Goal: Task Accomplishment & Management: Complete application form

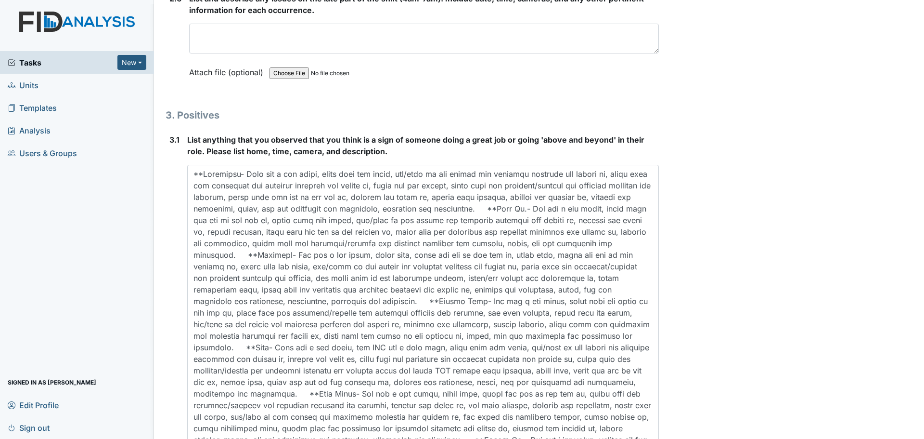
scroll to position [2610, 0]
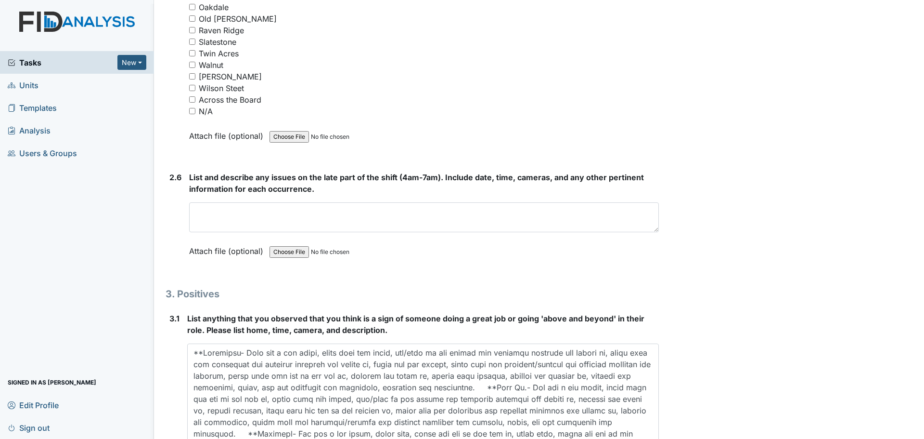
click at [191, 111] on input "N/A" at bounding box center [192, 111] width 6 height 6
checkbox input "true"
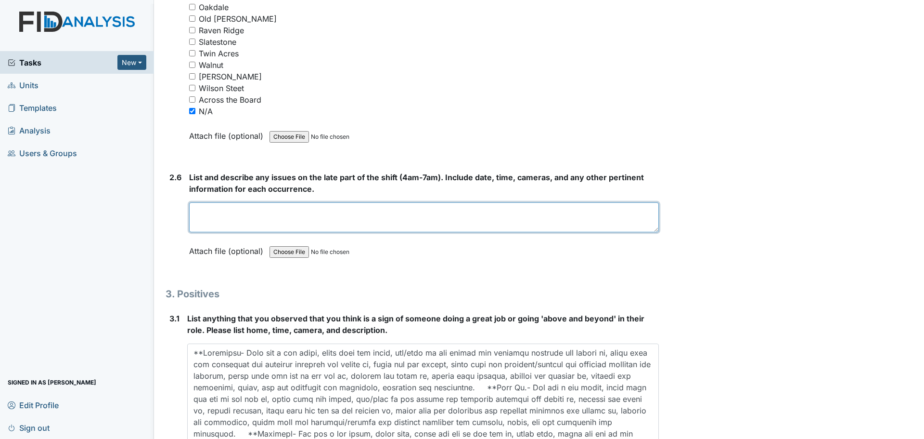
click at [323, 219] on textarea at bounding box center [424, 217] width 470 height 30
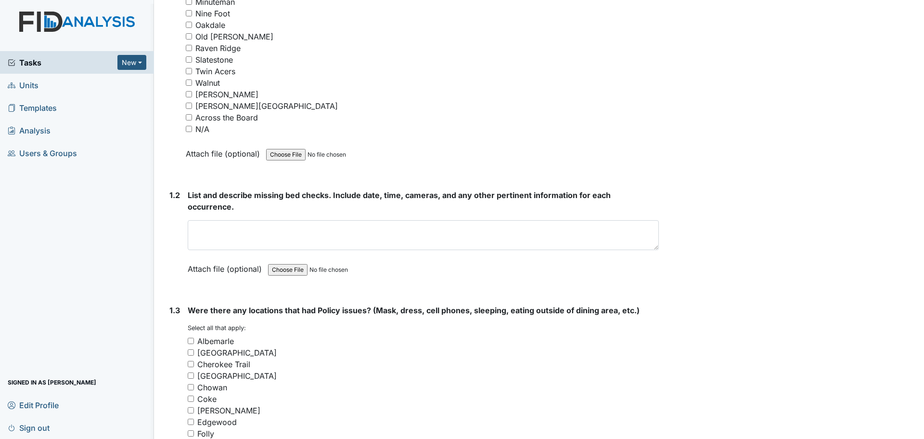
scroll to position [348, 0]
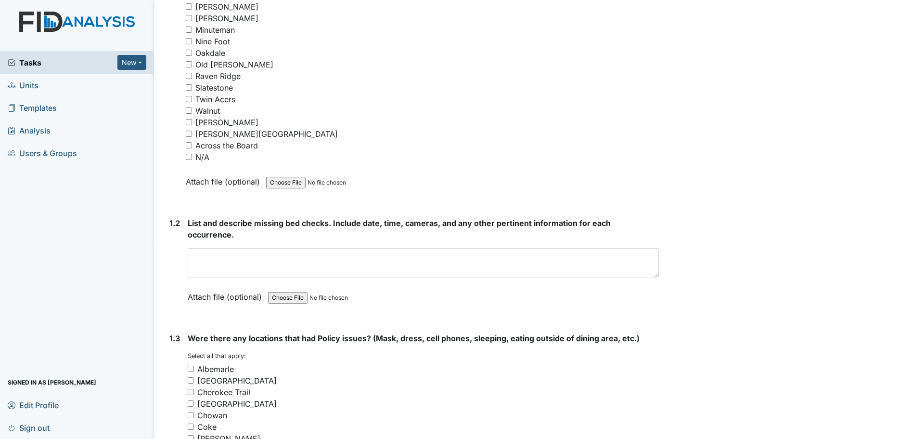
type textarea "Staff finished cleaning and assisted residents."
click at [188, 156] on input "N/A" at bounding box center [189, 157] width 6 height 6
checkbox input "true"
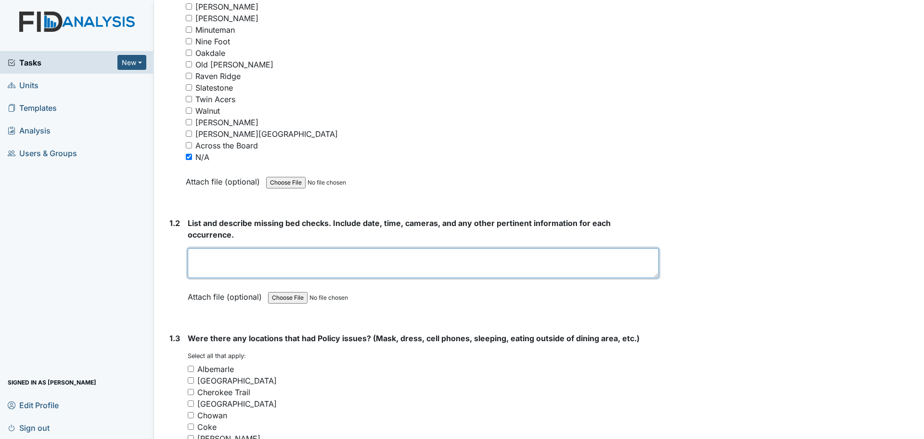
click at [326, 271] on textarea at bounding box center [423, 263] width 471 height 30
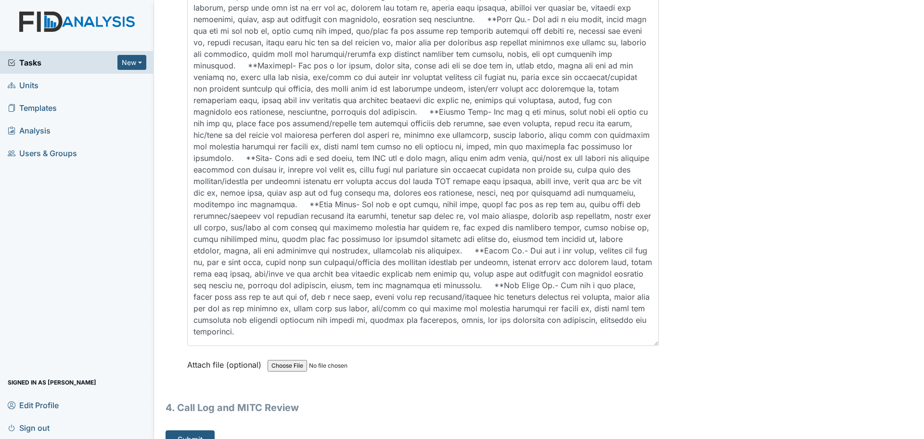
scroll to position [2995, 0]
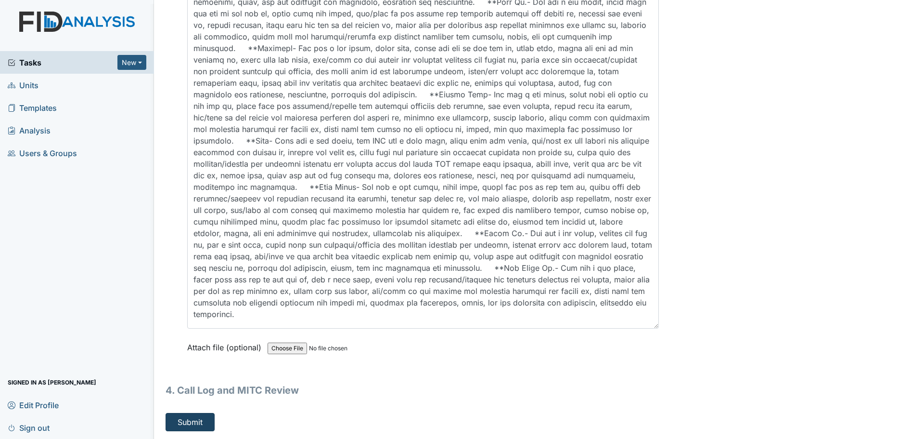
type textarea "Staff did their bed checks."
click at [201, 424] on button "Submit" at bounding box center [190, 422] width 49 height 18
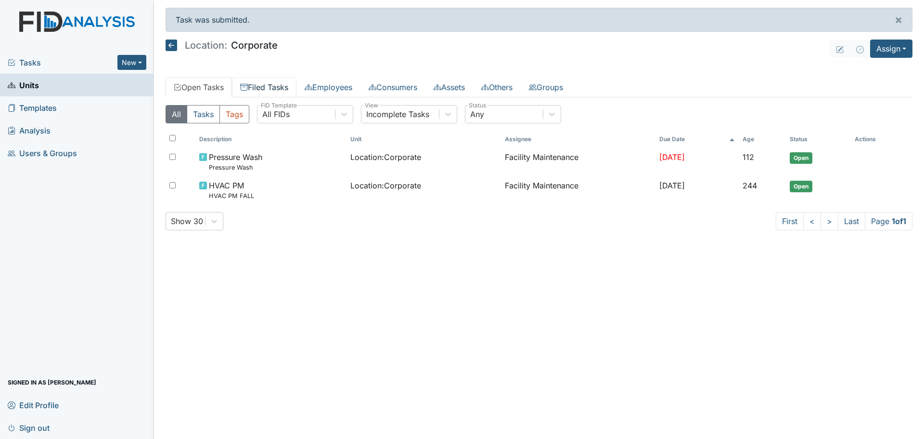
click at [258, 83] on link "Filed Tasks" at bounding box center [264, 87] width 65 height 20
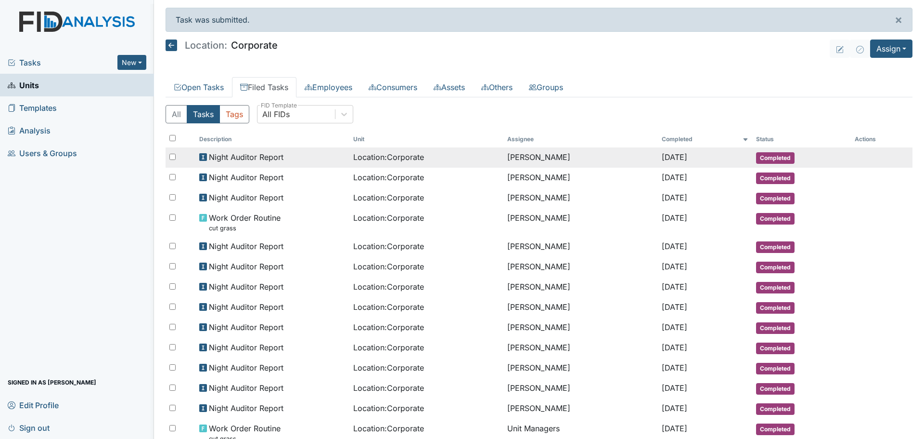
click at [285, 155] on div "Night Auditor Report" at bounding box center [272, 157] width 146 height 12
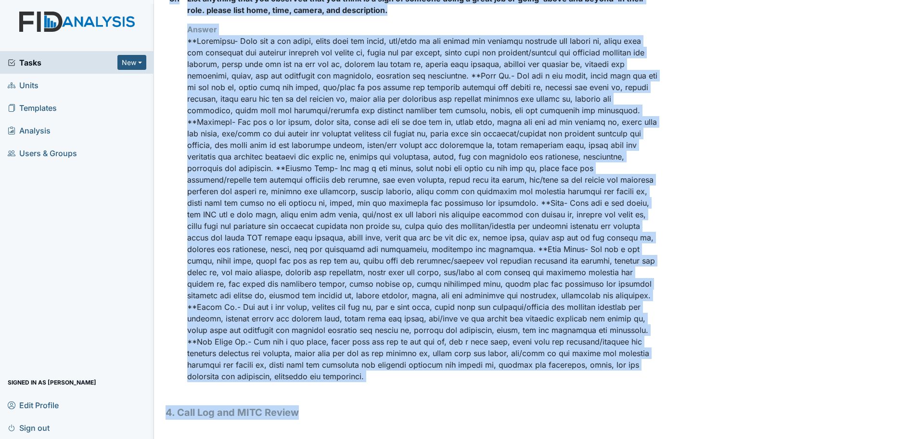
scroll to position [1013, 0]
drag, startPoint x: 167, startPoint y: 49, endPoint x: 595, endPoint y: 402, distance: 555.7
click at [521, 411] on h1 "4. Call Log and MITC Review" at bounding box center [412, 412] width 493 height 14
drag, startPoint x: 167, startPoint y: 50, endPoint x: 654, endPoint y: 377, distance: 587.6
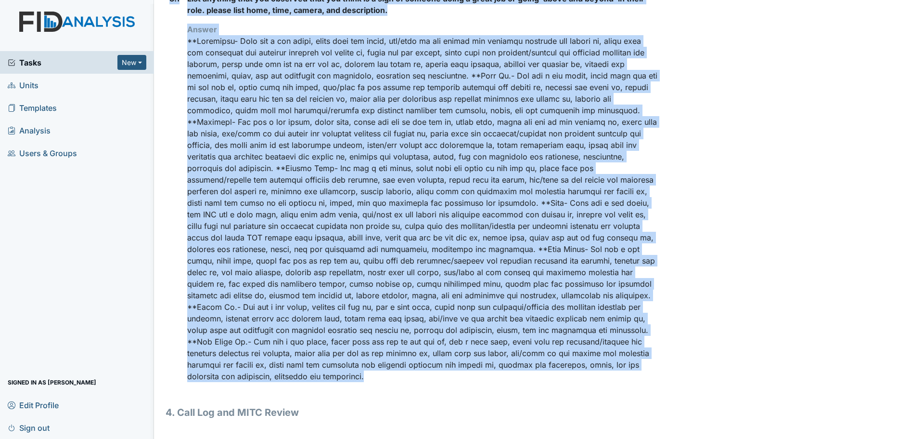
copy div "Location: Corporate Assignee: [PERSON_NAME] Creator: [PERSON_NAME] Remediator: …"
